Goal: Task Accomplishment & Management: Manage account settings

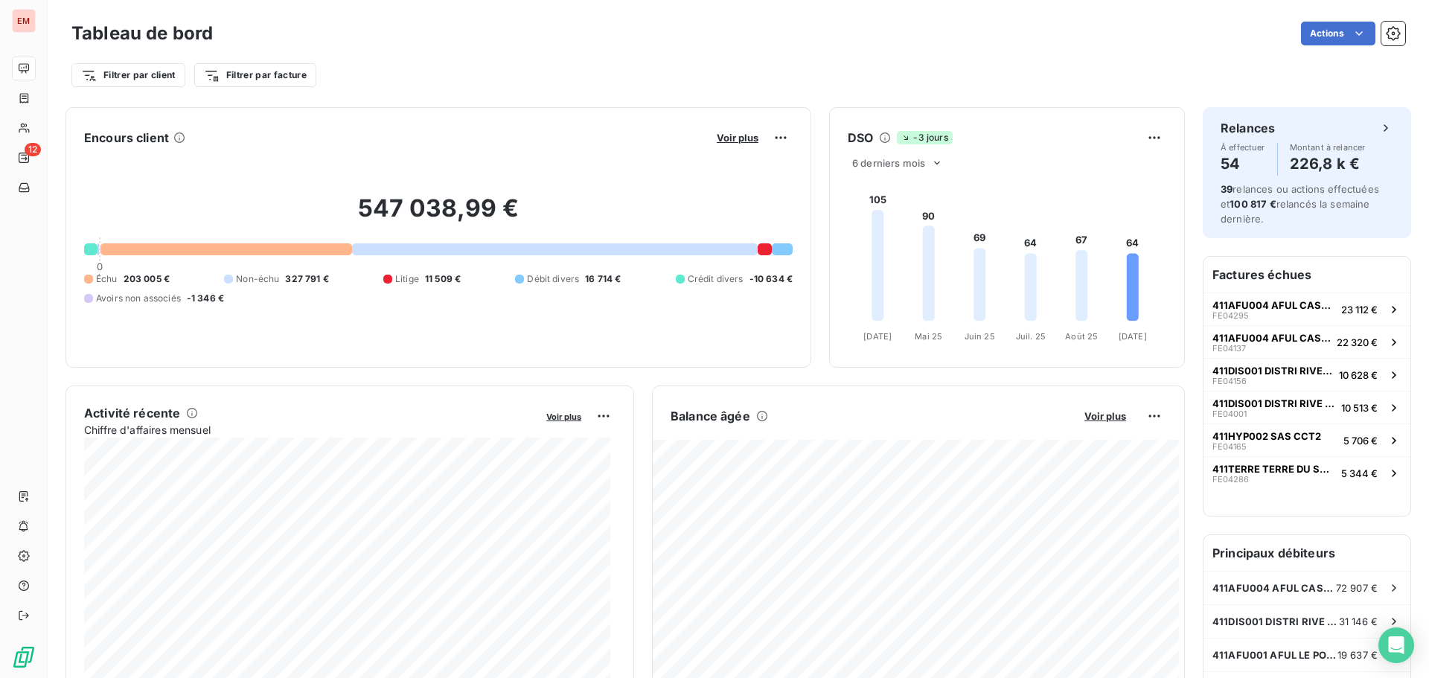
drag, startPoint x: 412, startPoint y: 70, endPoint x: 90, endPoint y: 90, distance: 322.2
click at [90, 90] on div "Tableau de bord Actions Filtrer par client Filtrer par facture" at bounding box center [739, 49] width 1382 height 98
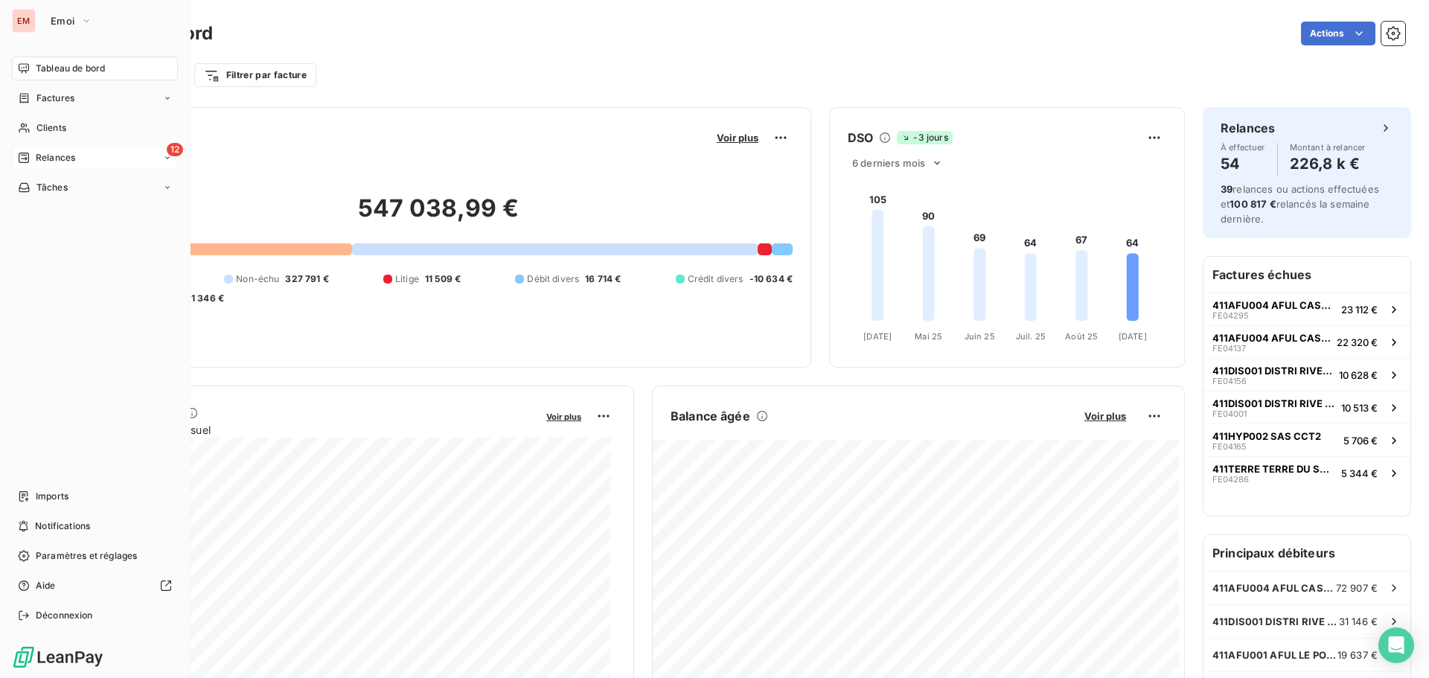
click at [31, 152] on div "Relances" at bounding box center [46, 157] width 57 height 13
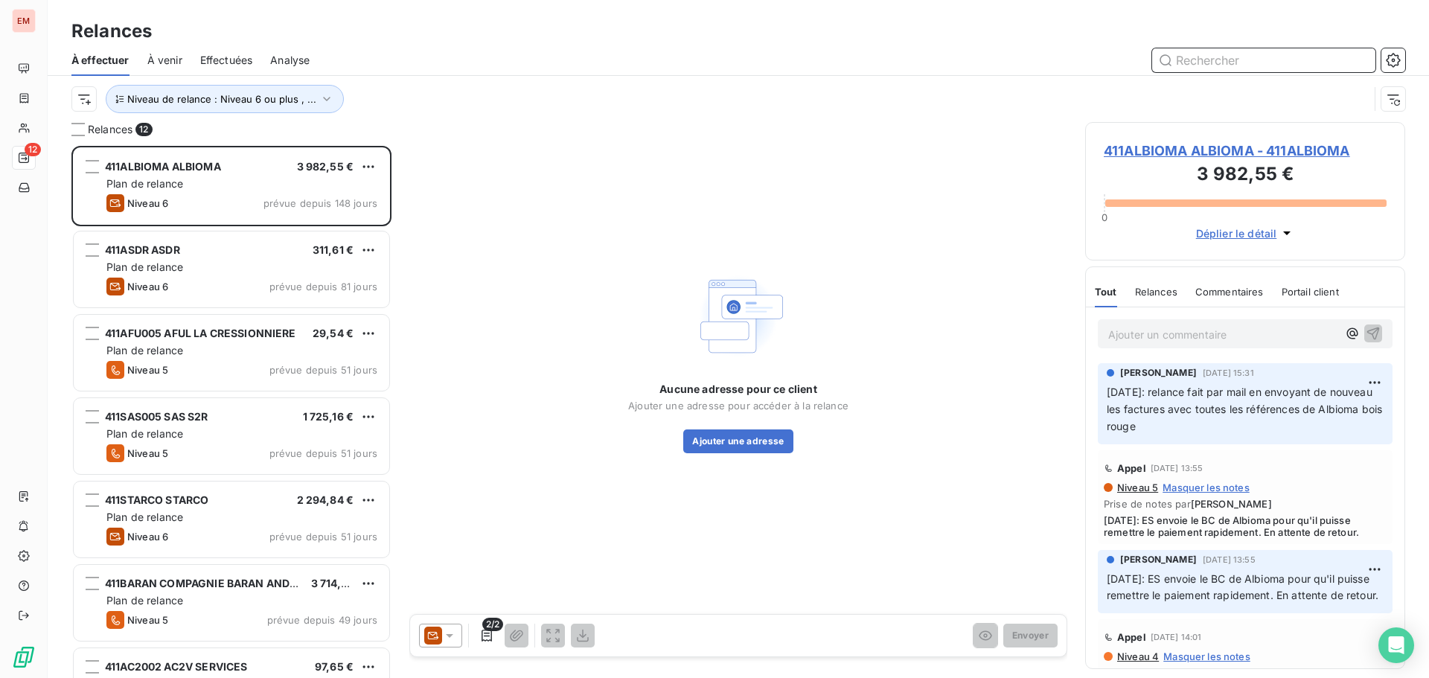
click at [210, 60] on span "Effectuées" at bounding box center [226, 60] width 53 height 15
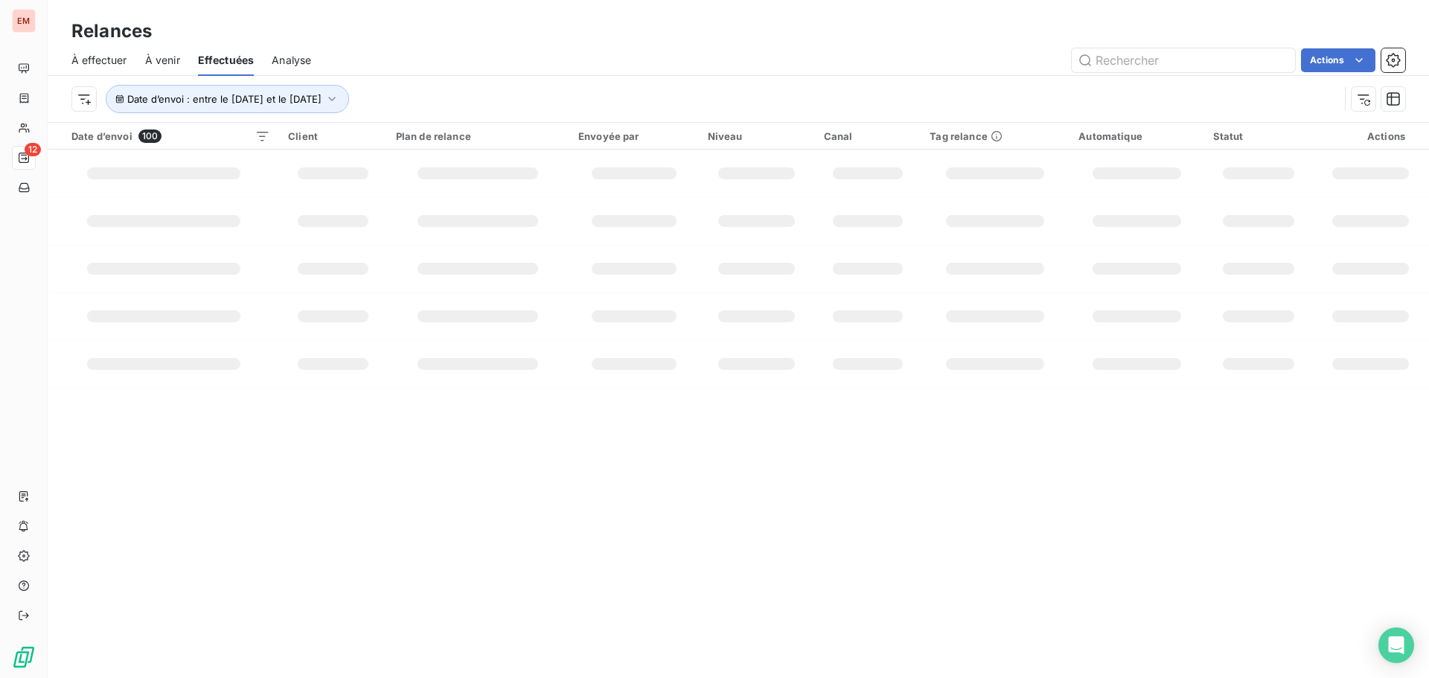
click at [175, 63] on span "À venir" at bounding box center [162, 60] width 35 height 15
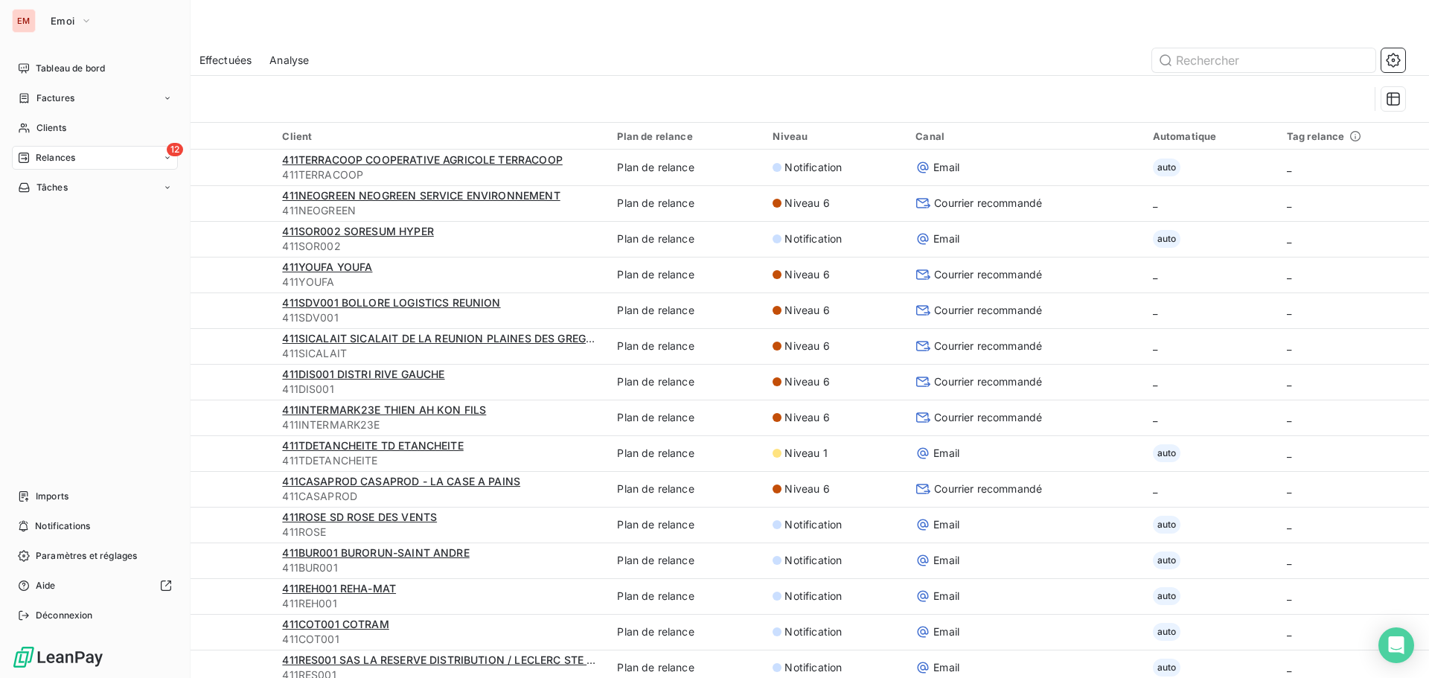
click at [39, 166] on div "12 Relances" at bounding box center [95, 158] width 166 height 24
click at [80, 183] on span "À effectuer" at bounding box center [60, 187] width 48 height 13
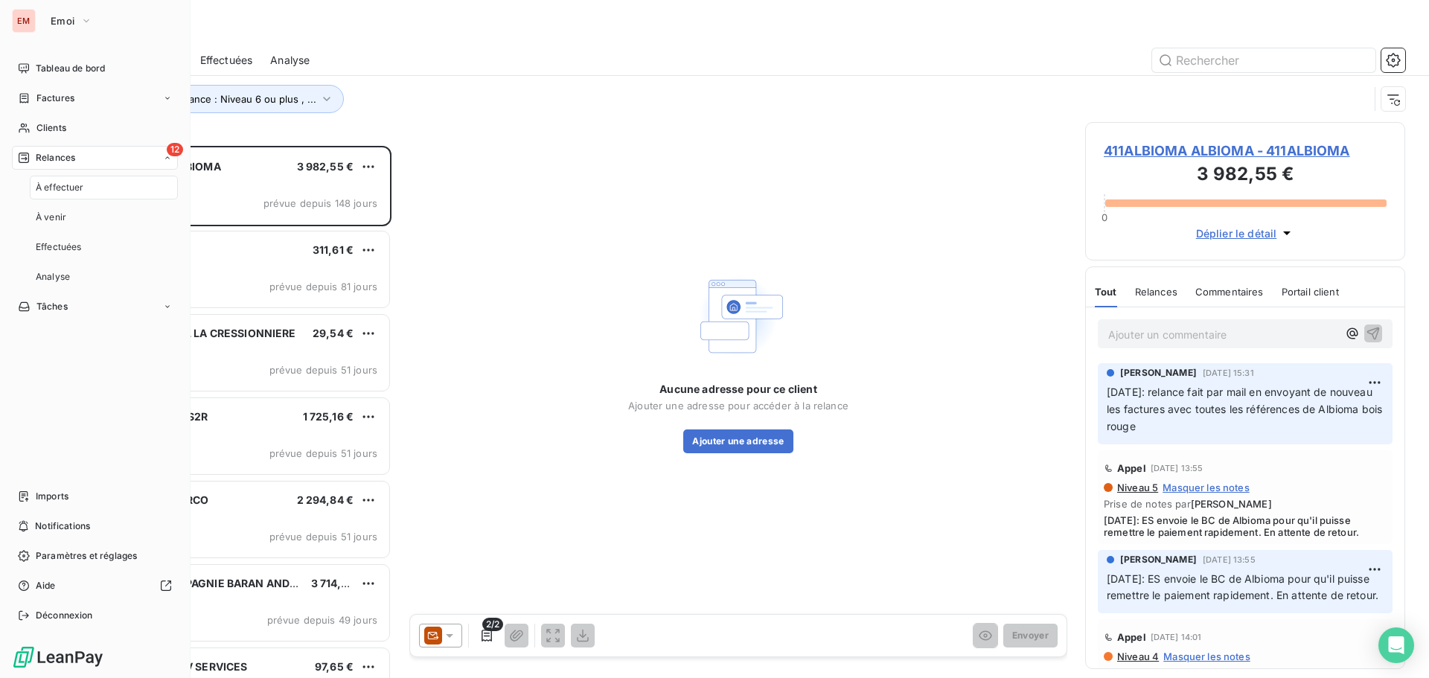
scroll to position [521, 309]
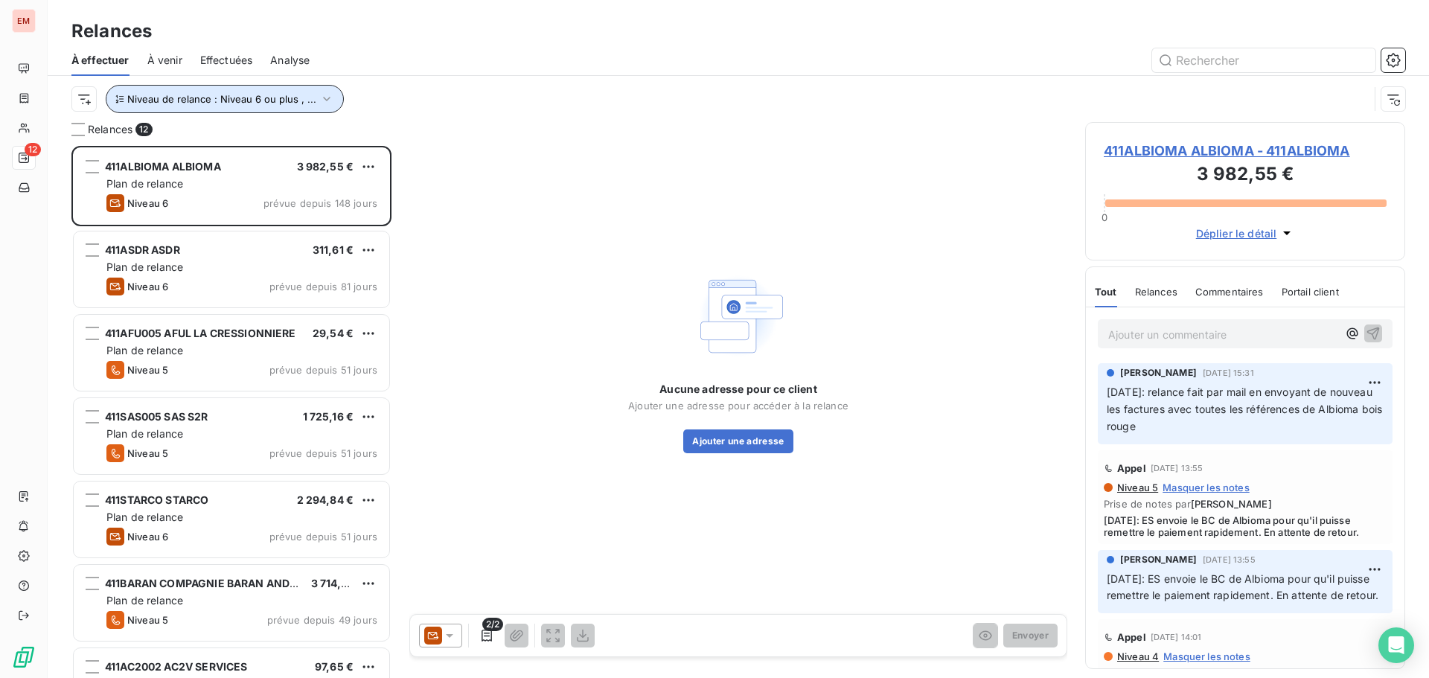
click at [246, 86] on button "Niveau de relance : Niveau 6 ou plus , ..." at bounding box center [225, 99] width 238 height 28
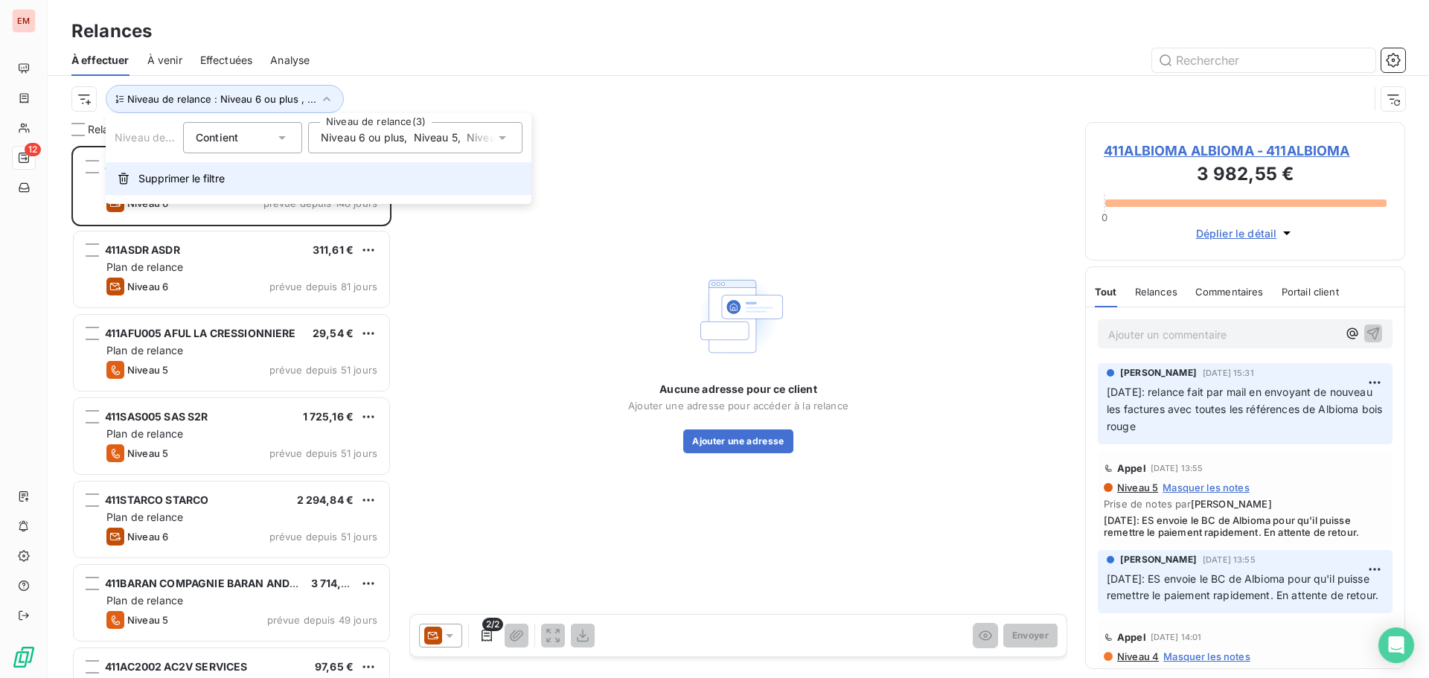
click at [223, 163] on button "Supprimer le filtre" at bounding box center [319, 178] width 426 height 33
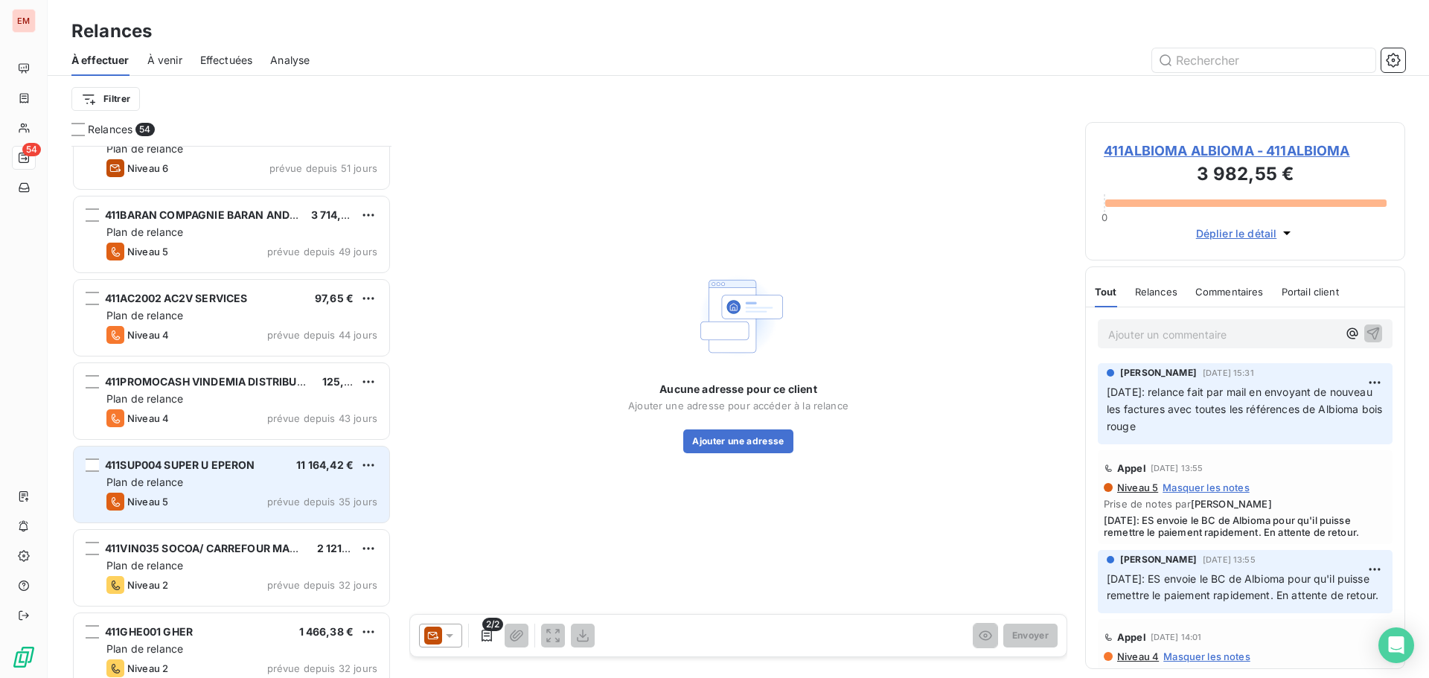
scroll to position [373, 0]
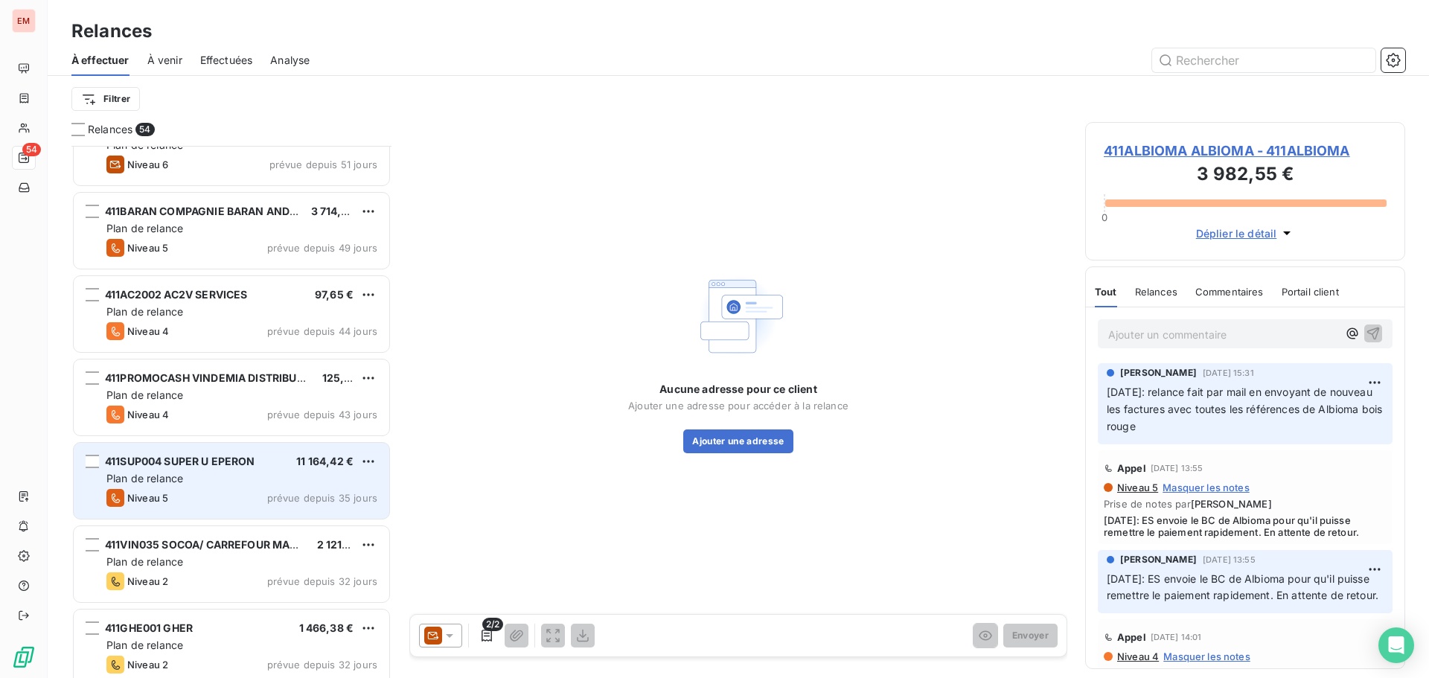
click at [176, 504] on div "Niveau 5 prévue depuis 35 jours" at bounding box center [241, 498] width 271 height 18
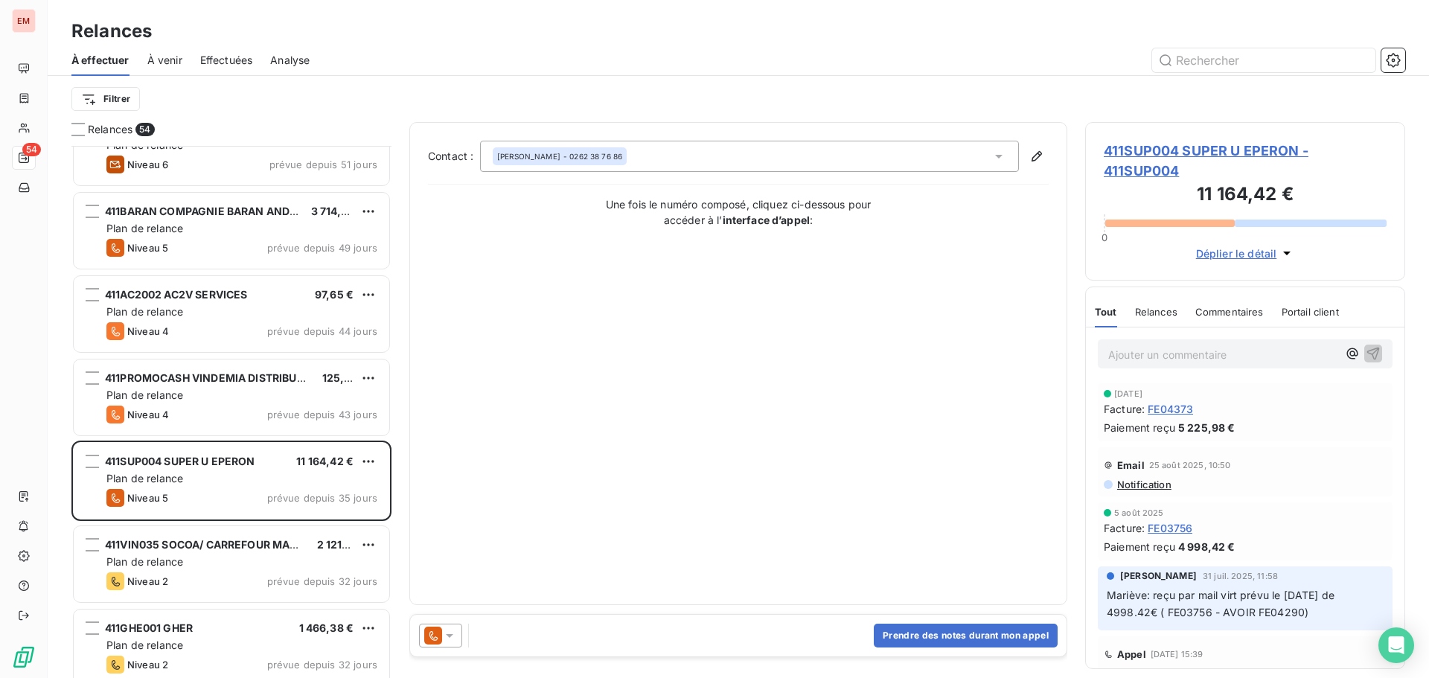
click at [163, 57] on span "À venir" at bounding box center [164, 60] width 35 height 15
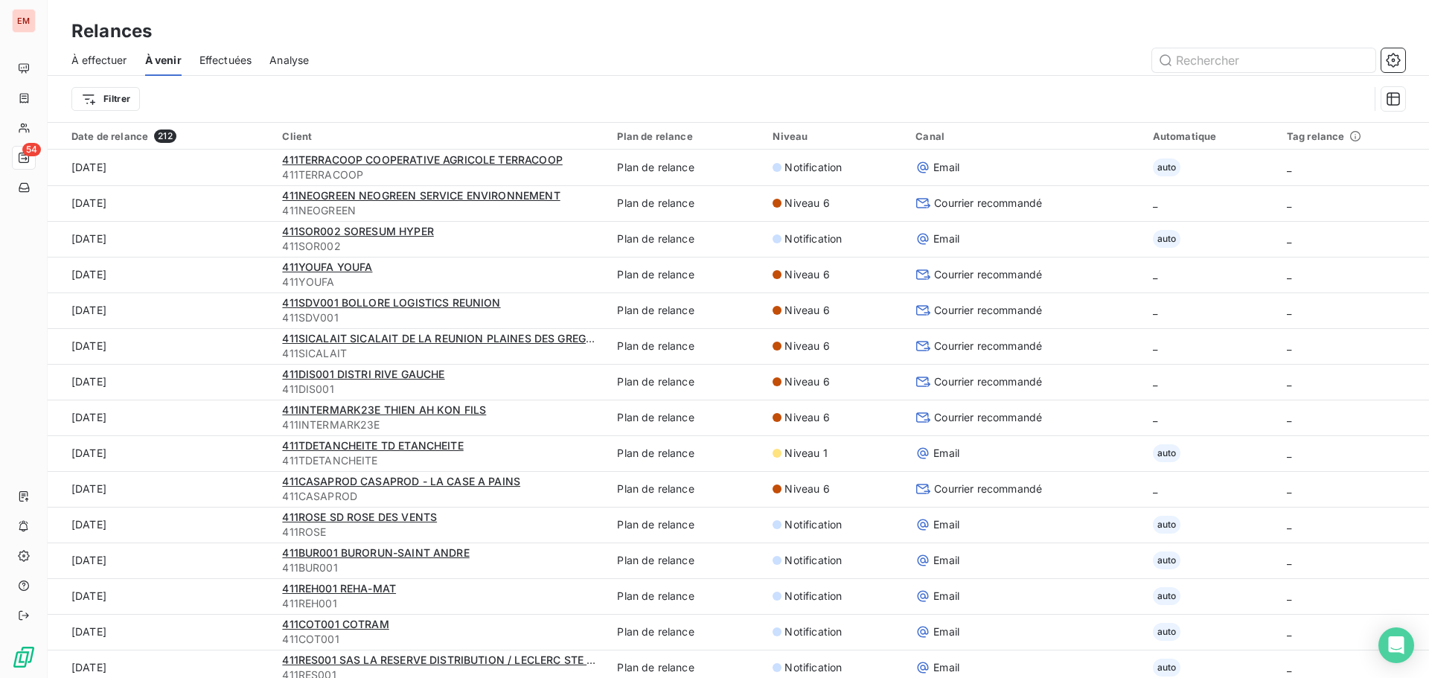
click at [92, 71] on div "À effectuer" at bounding box center [99, 60] width 56 height 31
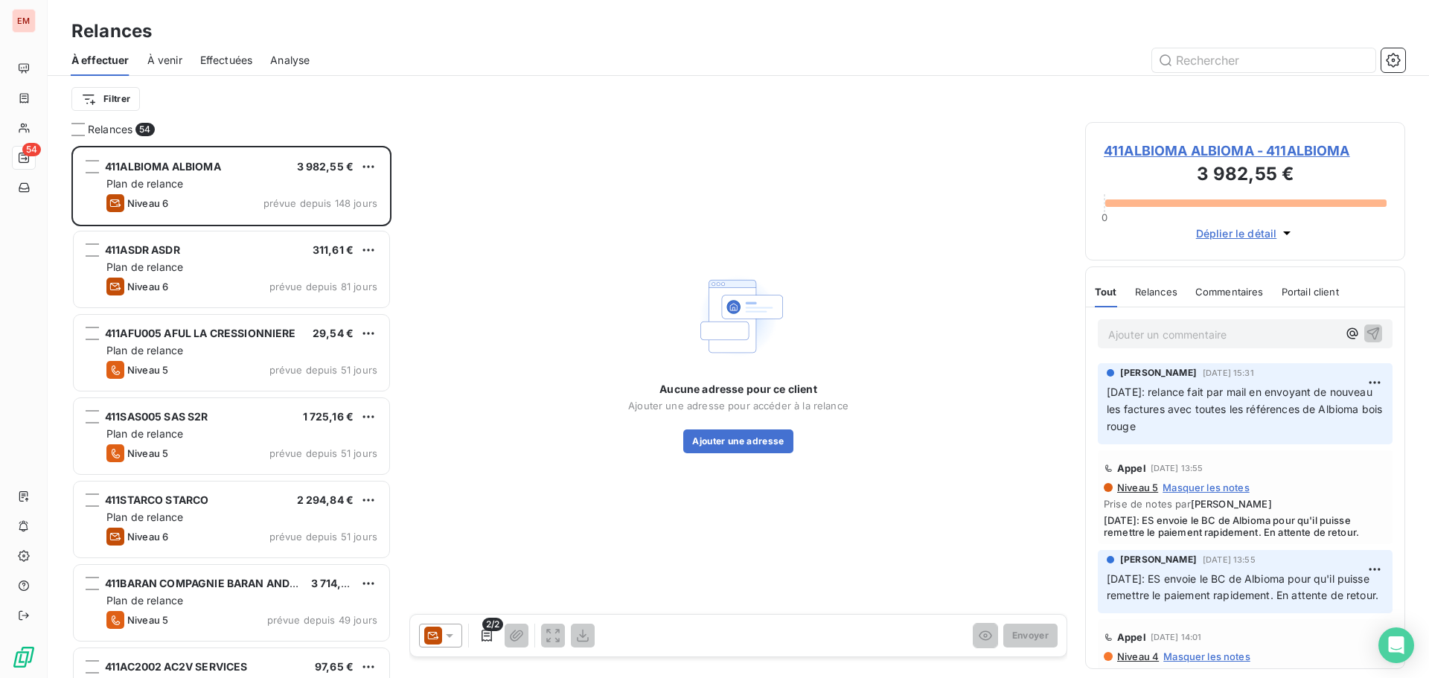
scroll to position [521, 309]
click at [123, 108] on html "EM 54 Relances À effectuer À venir Effectuées Analyse Filtrer Relances 54 411AL…" at bounding box center [714, 339] width 1429 height 678
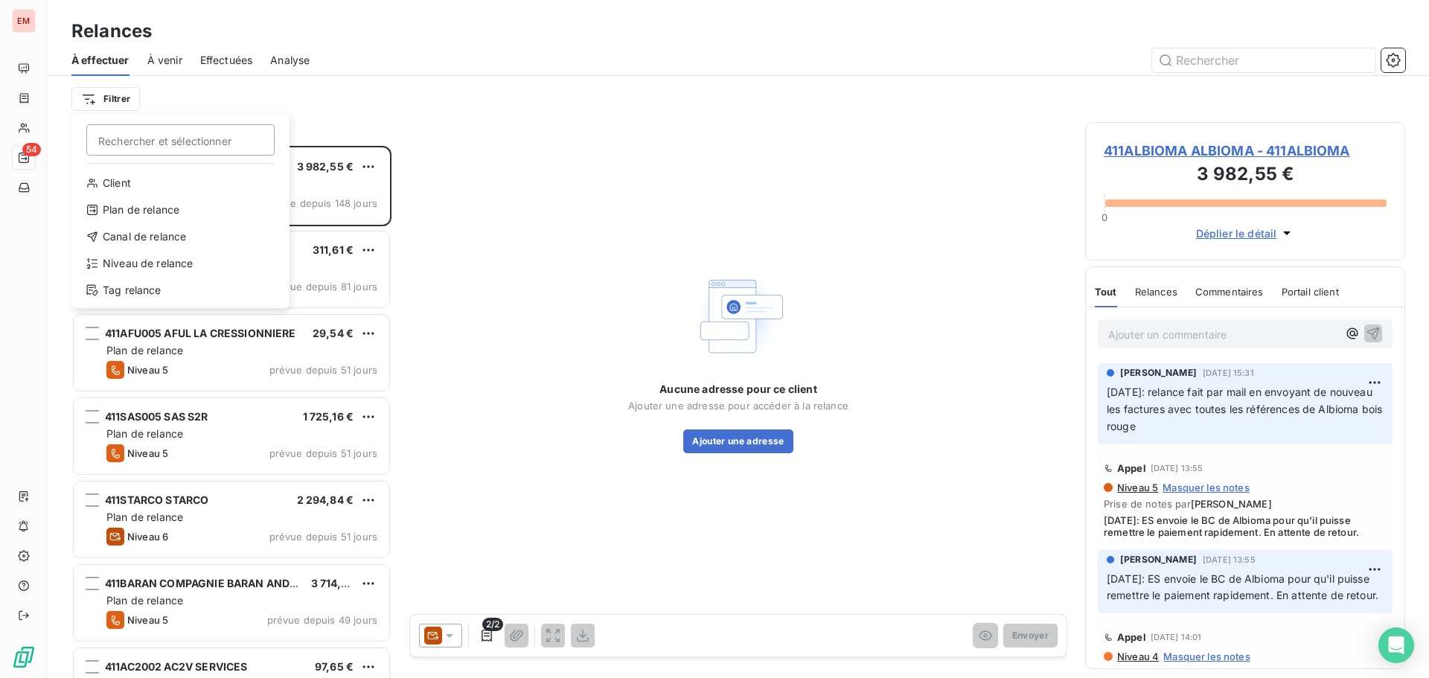
click at [593, 103] on html "EM 54 Relances À effectuer À venir Effectuées Analyse Filtrer Rechercher et sél…" at bounding box center [714, 339] width 1429 height 678
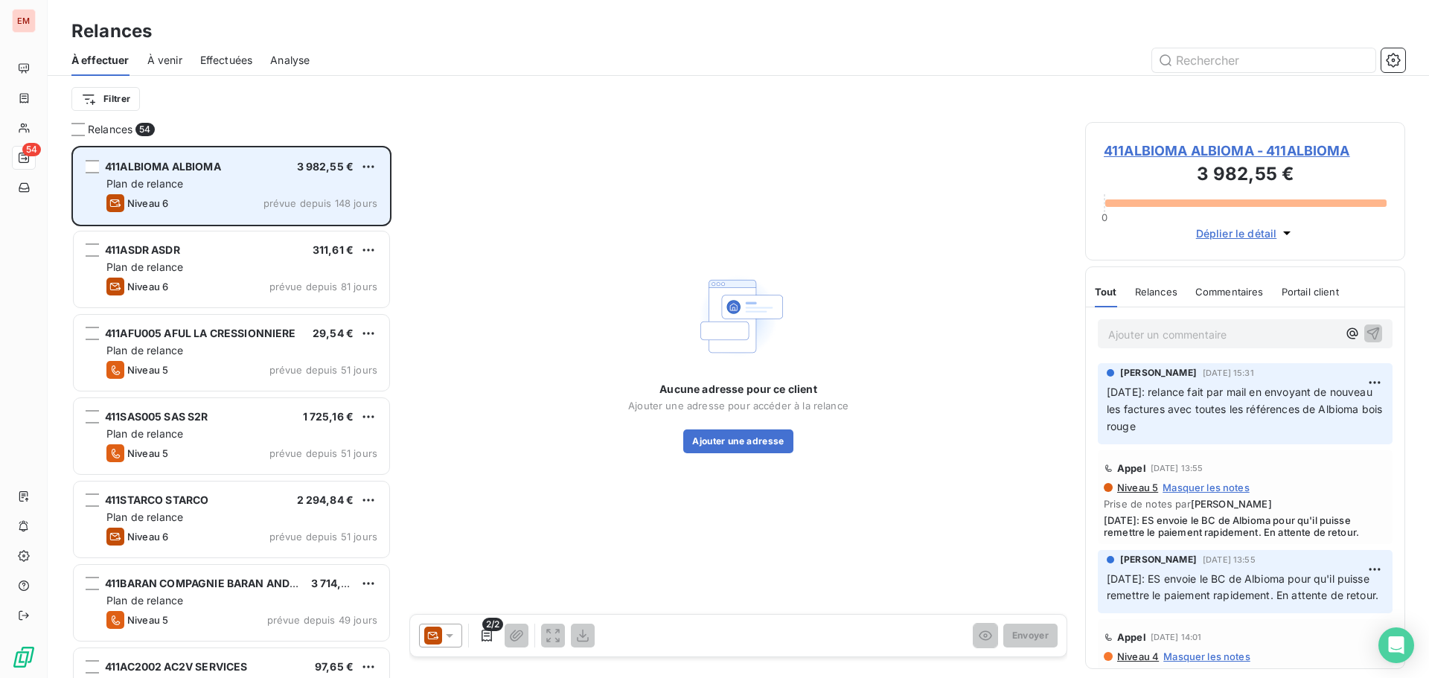
click at [181, 200] on div "Niveau 6 prévue depuis 148 jours" at bounding box center [241, 203] width 271 height 18
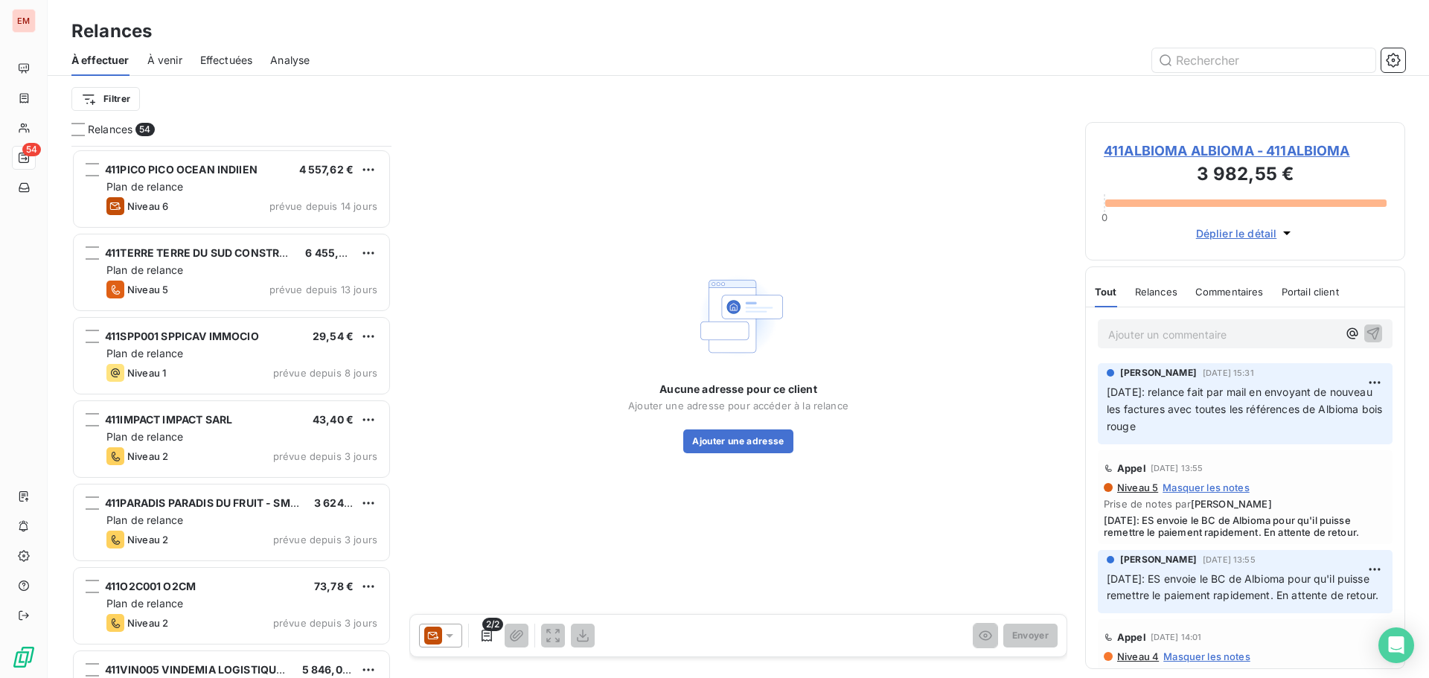
scroll to position [1365, 0]
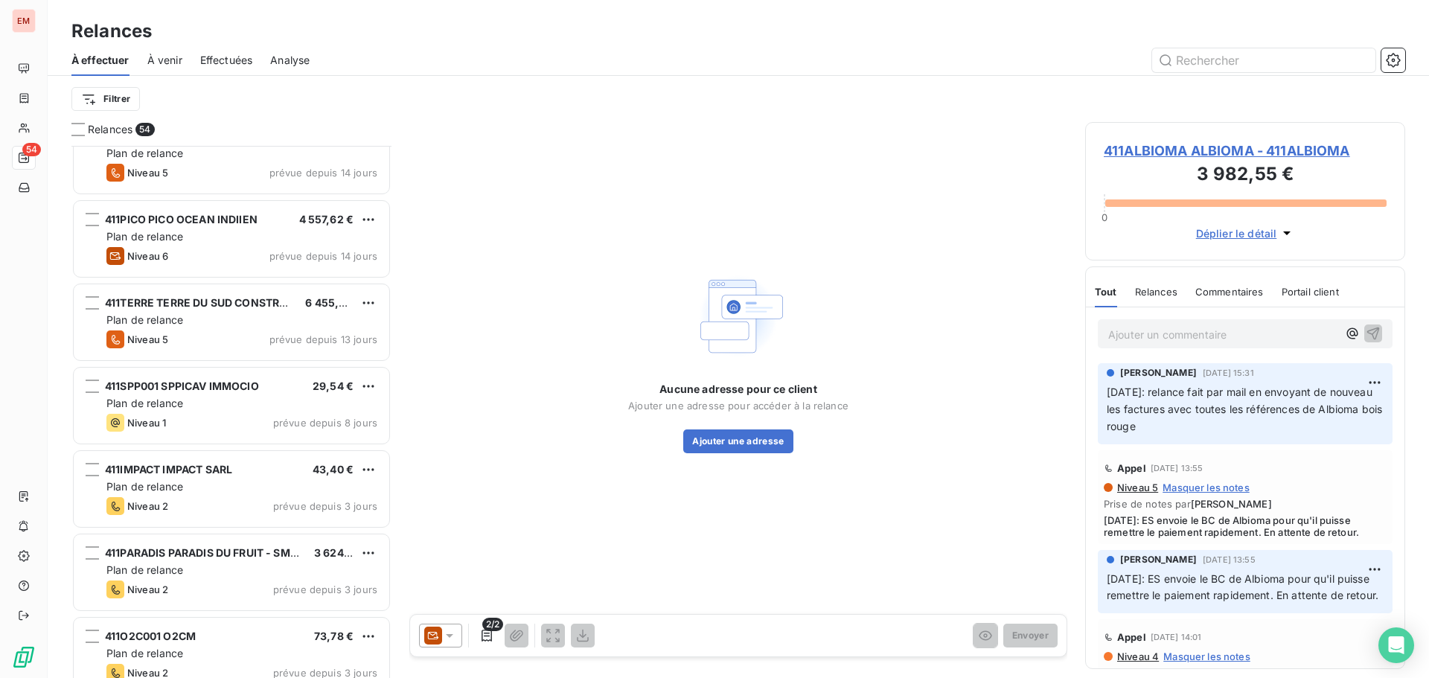
click at [317, 67] on div "À effectuer À venir Effectuées Analyse" at bounding box center [739, 60] width 1382 height 31
